Goal: Book appointment/travel/reservation

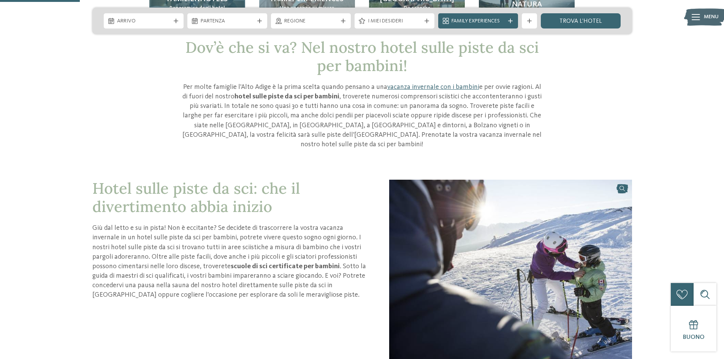
scroll to position [114, 0]
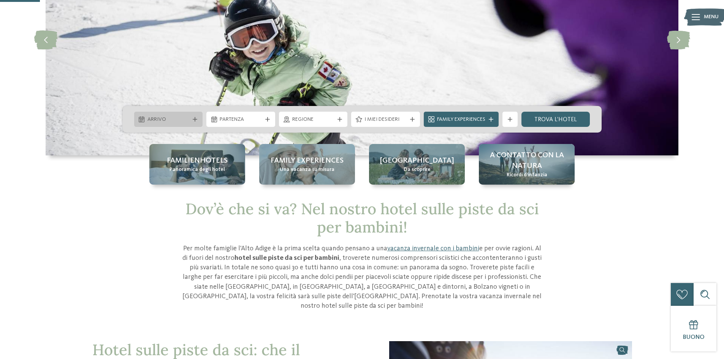
click at [193, 116] on div "Arrivo" at bounding box center [168, 119] width 69 height 15
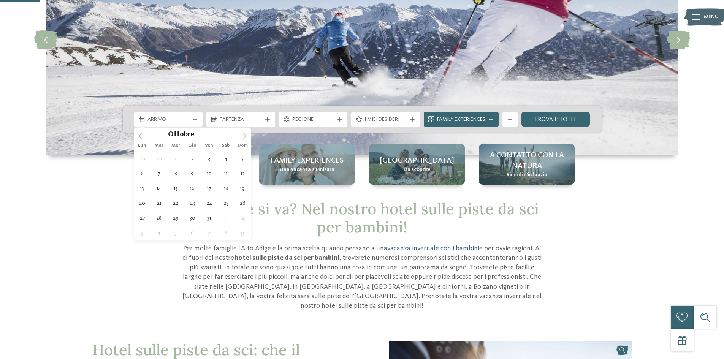
click at [245, 136] on icon at bounding box center [244, 135] width 5 height 5
click at [244, 135] on icon at bounding box center [244, 135] width 5 height 5
type div "[DATE]"
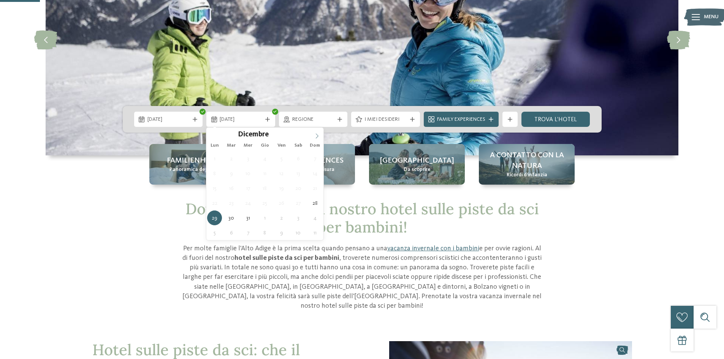
type input "****"
click at [318, 138] on icon at bounding box center [316, 135] width 5 height 5
type div "[DATE]"
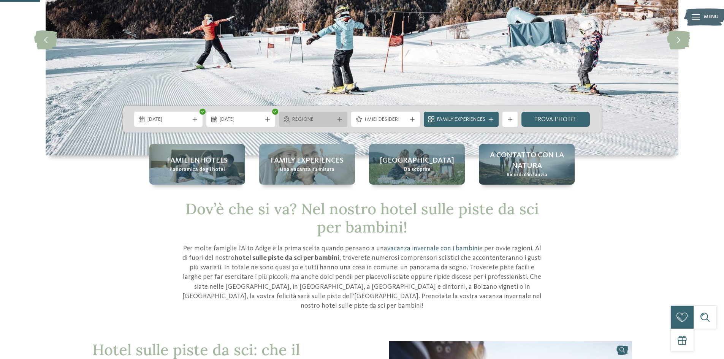
click at [340, 120] on icon at bounding box center [339, 119] width 5 height 5
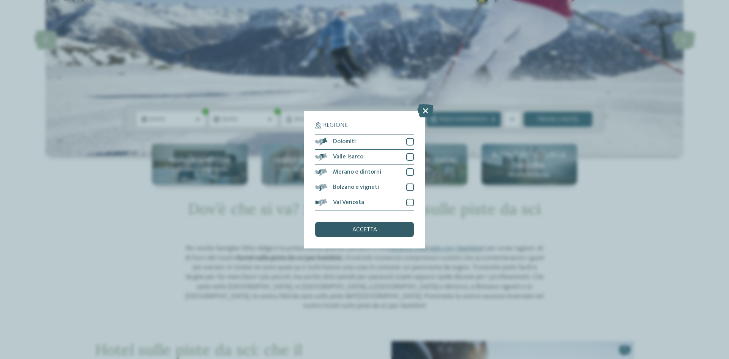
click at [379, 230] on div "accetta" at bounding box center [364, 229] width 99 height 15
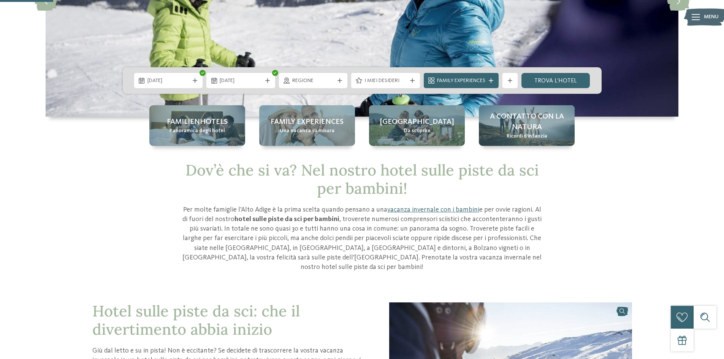
scroll to position [152, 0]
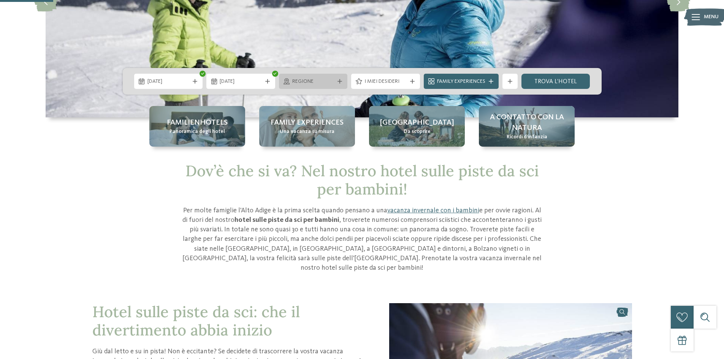
click at [344, 80] on div "Regione" at bounding box center [313, 81] width 69 height 15
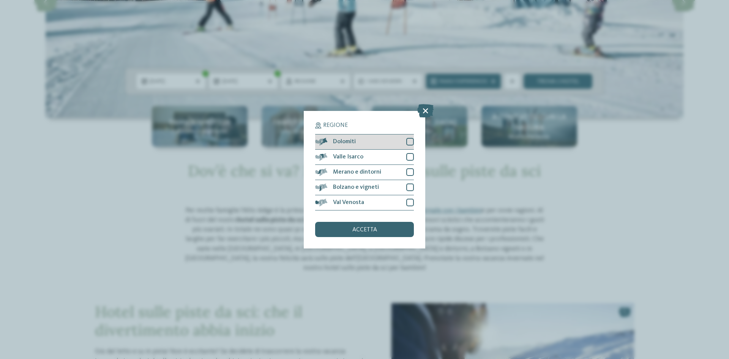
click at [408, 140] on div at bounding box center [411, 142] width 8 height 8
click at [408, 157] on div at bounding box center [411, 157] width 8 height 8
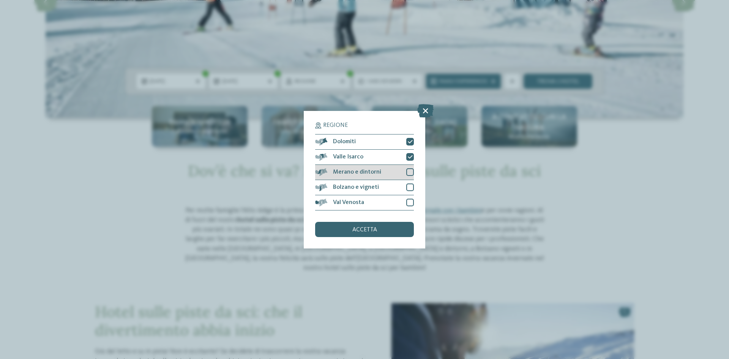
click at [411, 171] on div at bounding box center [411, 172] width 8 height 8
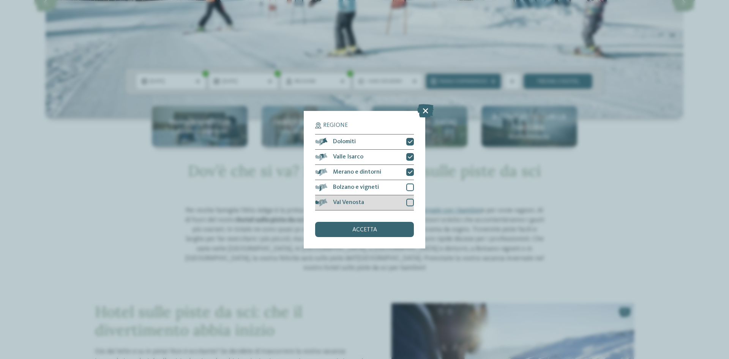
drag, startPoint x: 408, startPoint y: 188, endPoint x: 411, endPoint y: 201, distance: 13.1
click at [408, 188] on div at bounding box center [411, 187] width 8 height 8
click at [411, 201] on div at bounding box center [411, 203] width 8 height 8
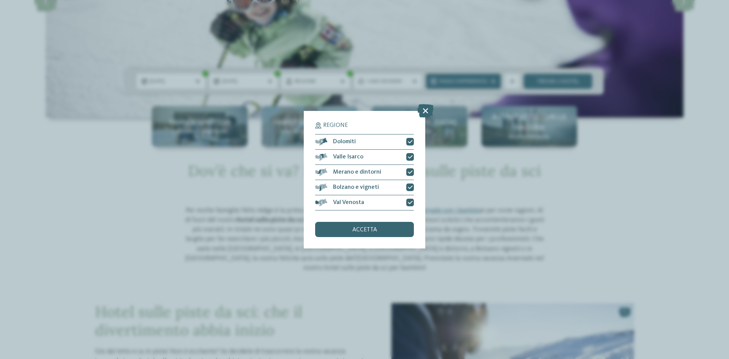
click at [397, 228] on div "accetta" at bounding box center [364, 229] width 99 height 15
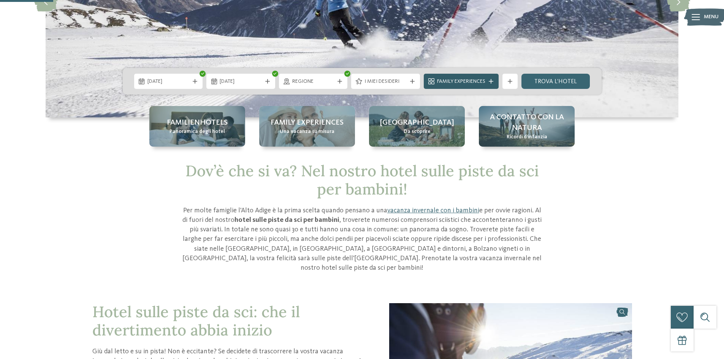
click at [487, 85] on div "Family Experiences" at bounding box center [461, 81] width 52 height 8
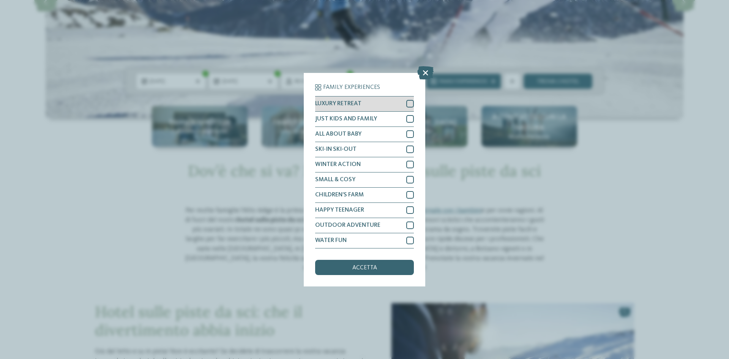
click at [412, 104] on div at bounding box center [411, 104] width 8 height 8
click at [410, 117] on div at bounding box center [411, 119] width 8 height 8
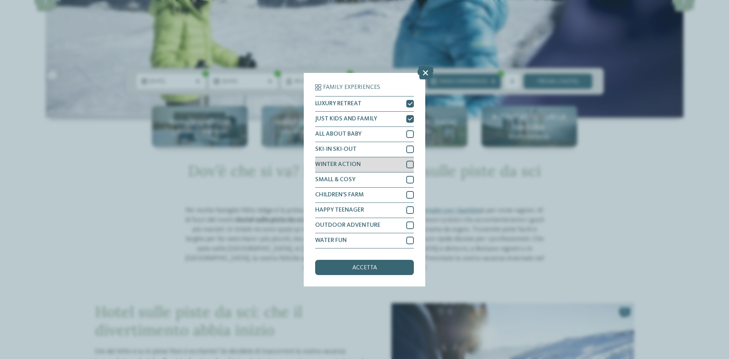
click at [410, 167] on div at bounding box center [411, 165] width 8 height 8
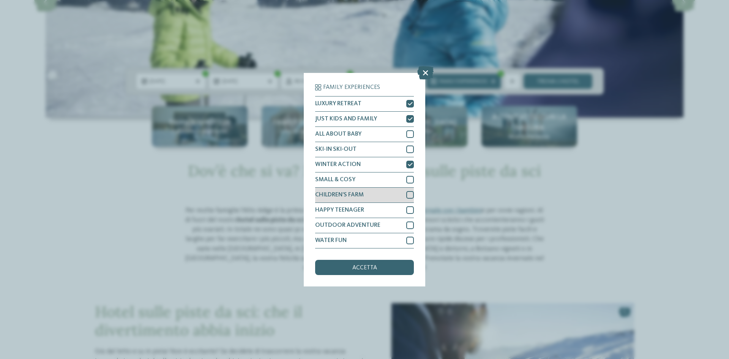
click at [409, 193] on div at bounding box center [411, 195] width 8 height 8
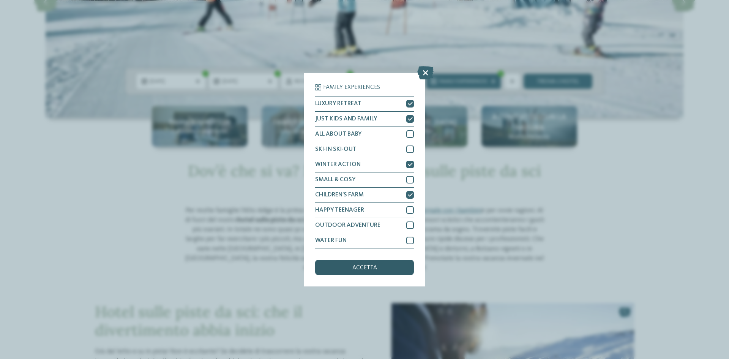
click at [397, 265] on div "accetta" at bounding box center [364, 267] width 99 height 15
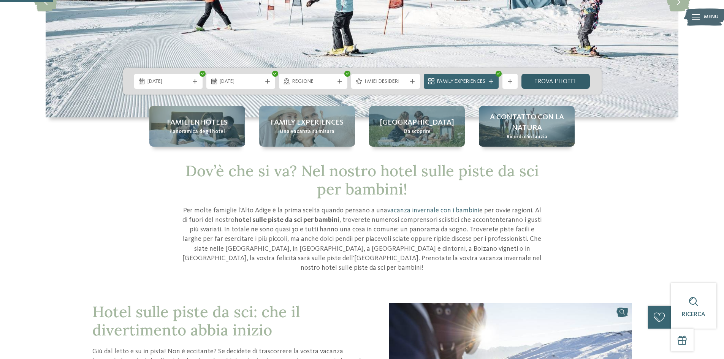
click at [545, 84] on link "trova l’hotel" at bounding box center [555, 81] width 69 height 15
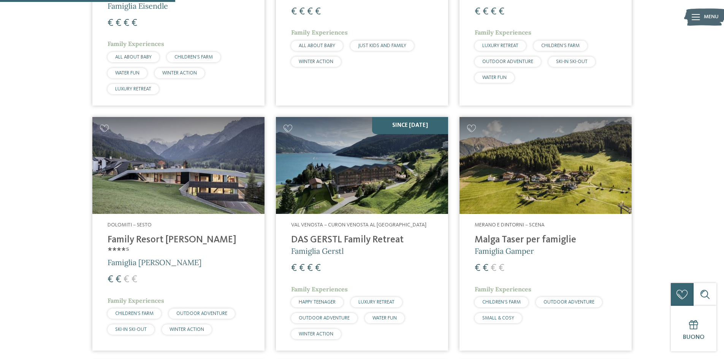
scroll to position [458, 0]
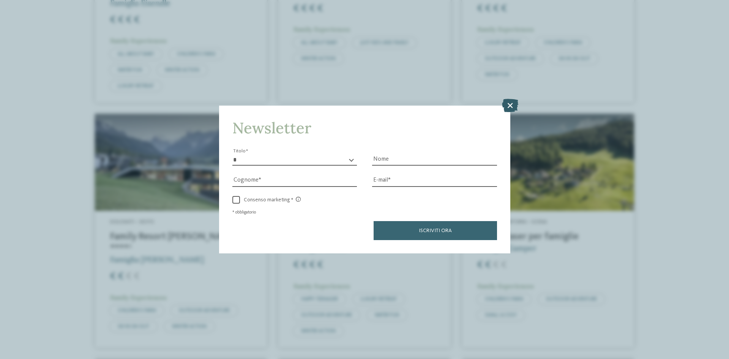
click at [512, 106] on icon at bounding box center [510, 105] width 16 height 13
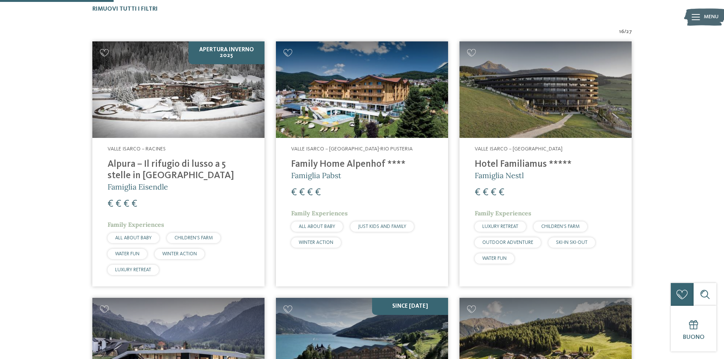
scroll to position [268, 0]
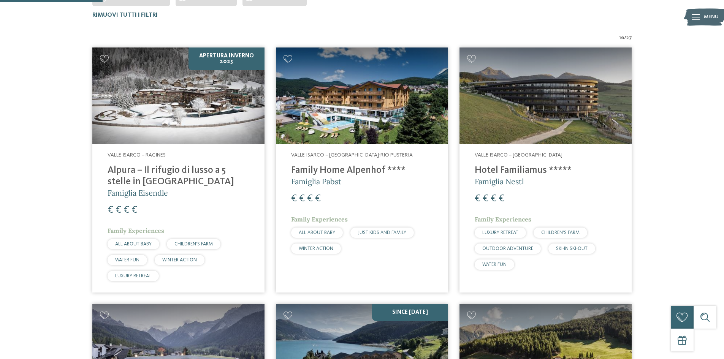
click at [576, 130] on img at bounding box center [545, 95] width 172 height 97
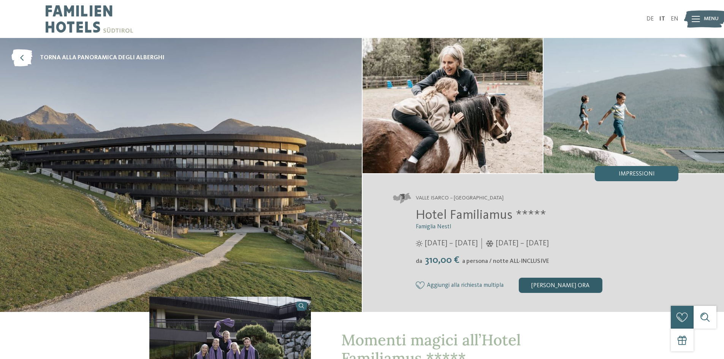
click at [554, 285] on div "[PERSON_NAME] ora" at bounding box center [561, 285] width 84 height 15
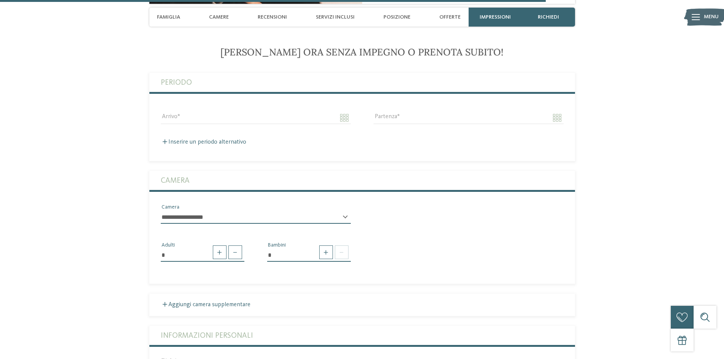
scroll to position [2037, 0]
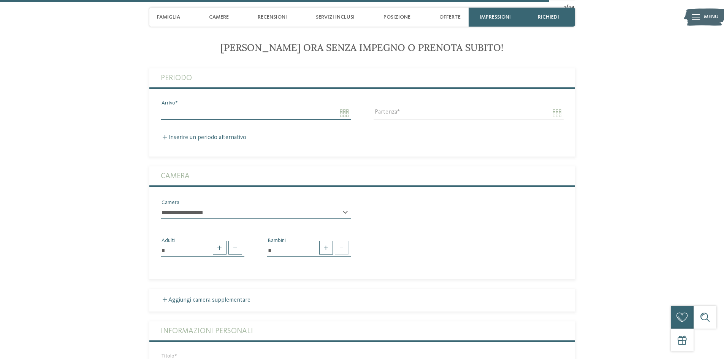
click at [345, 113] on input "Arrivo" at bounding box center [256, 113] width 190 height 13
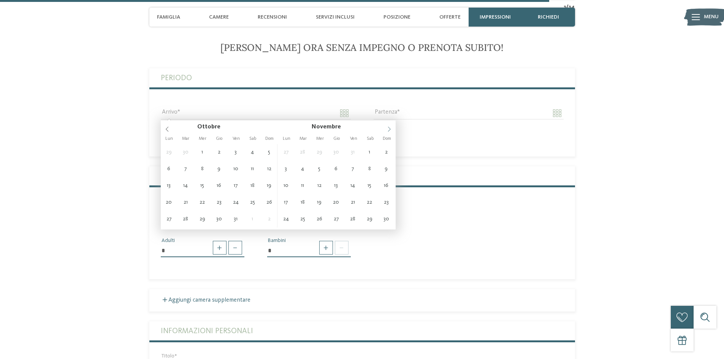
click at [386, 130] on span at bounding box center [389, 126] width 13 height 13
click at [386, 130] on icon at bounding box center [388, 129] width 5 height 5
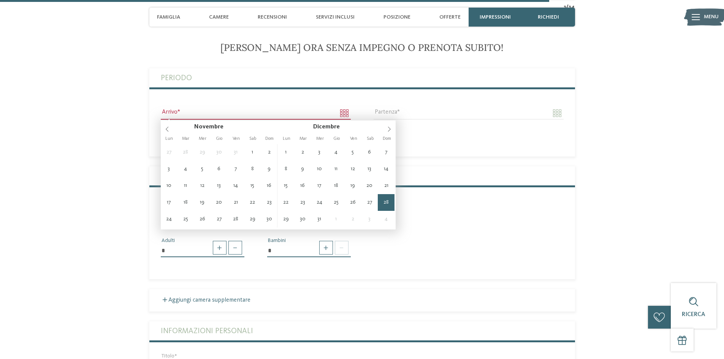
type input "**********"
type input "****"
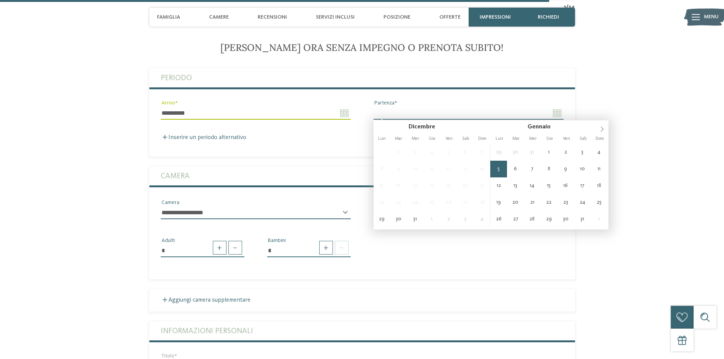
type input "**********"
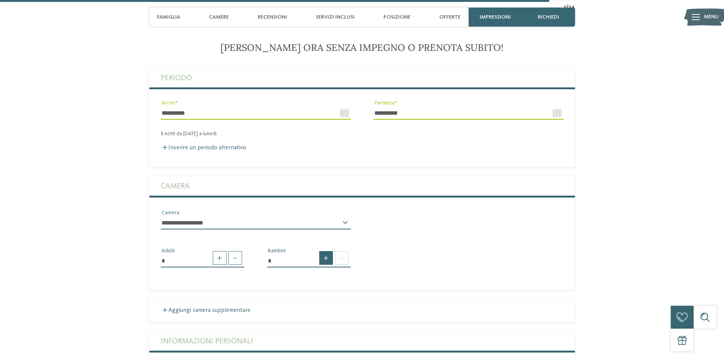
click at [327, 259] on span at bounding box center [326, 258] width 14 height 14
type input "*"
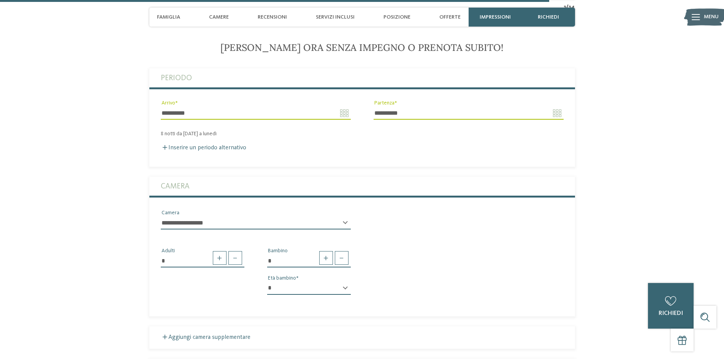
click at [345, 288] on div "* * * * * * * * * * * ** ** ** ** ** ** ** ** Età bambino" at bounding box center [309, 291] width 84 height 19
click at [343, 289] on select "* * * * * * * * * * * ** ** ** ** ** ** ** **" at bounding box center [309, 288] width 84 height 13
select select "*"
click at [267, 282] on select "* * * * * * * * * * * ** ** ** ** ** ** ** **" at bounding box center [309, 288] width 84 height 13
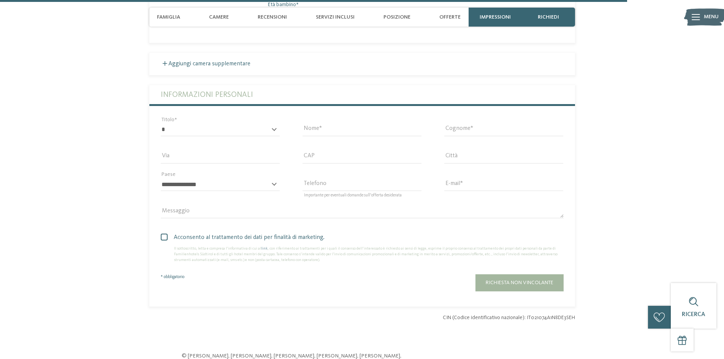
scroll to position [2379, 0]
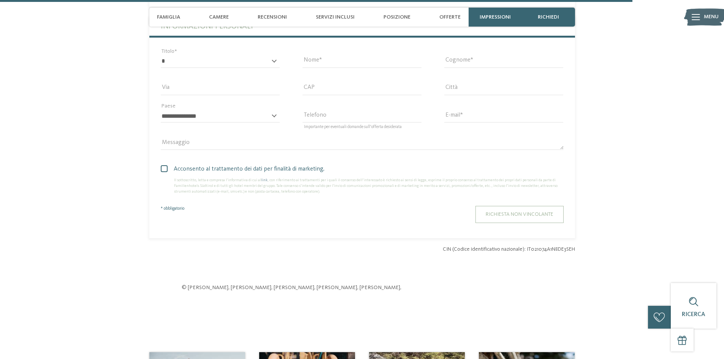
click at [497, 214] on span "Richiesta non vincolante" at bounding box center [520, 214] width 68 height 5
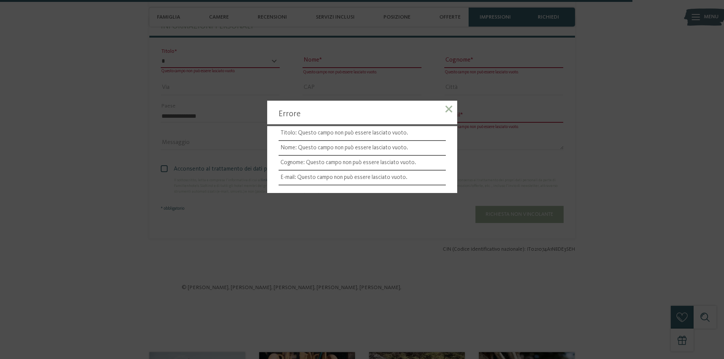
click at [451, 106] on span at bounding box center [448, 109] width 7 height 7
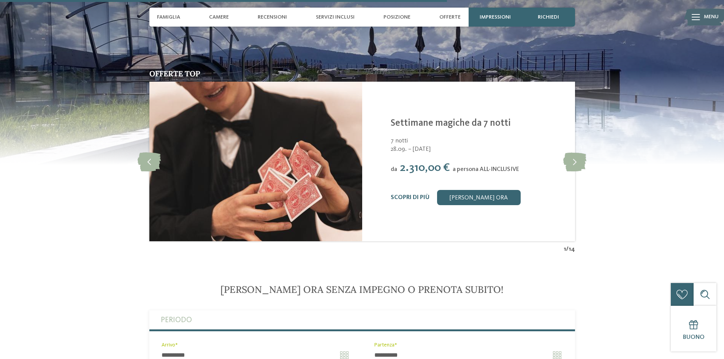
scroll to position [1657, 0]
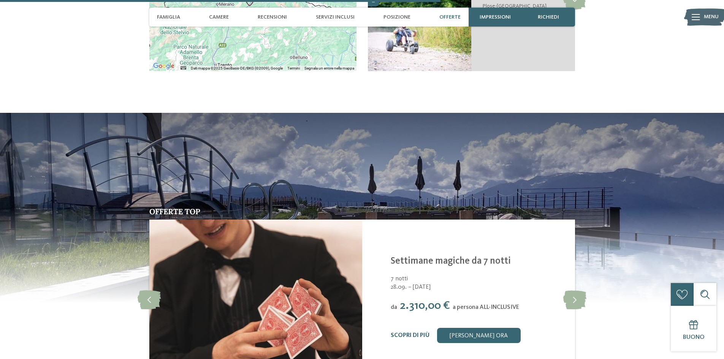
click at [447, 21] on div "Offerte" at bounding box center [449, 17] width 29 height 19
click at [452, 19] on span "Offerte" at bounding box center [449, 17] width 21 height 6
